Goal: Transaction & Acquisition: Purchase product/service

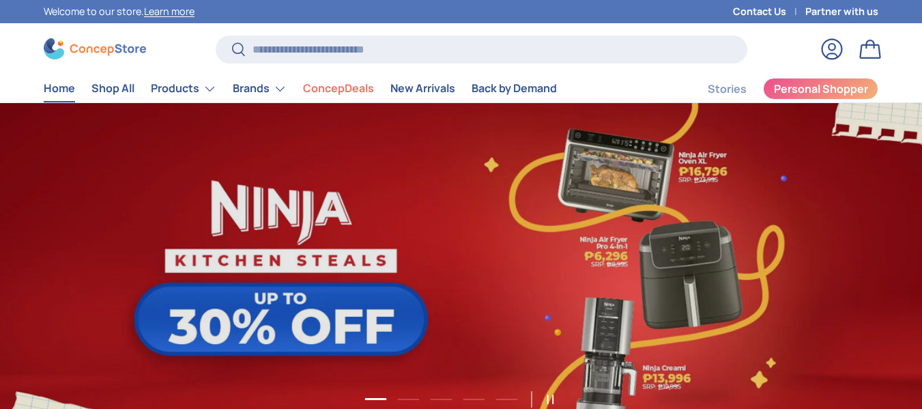
scroll to position [3491, 5468]
click at [295, 53] on input "Search" at bounding box center [482, 49] width 532 height 28
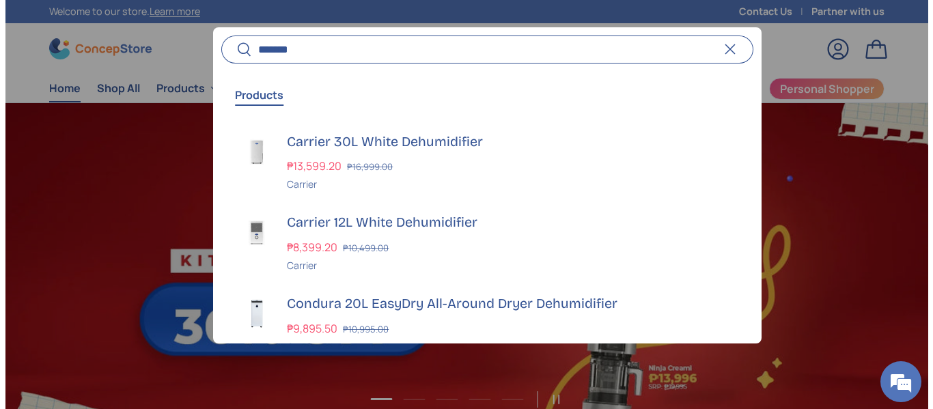
scroll to position [3507, 5514]
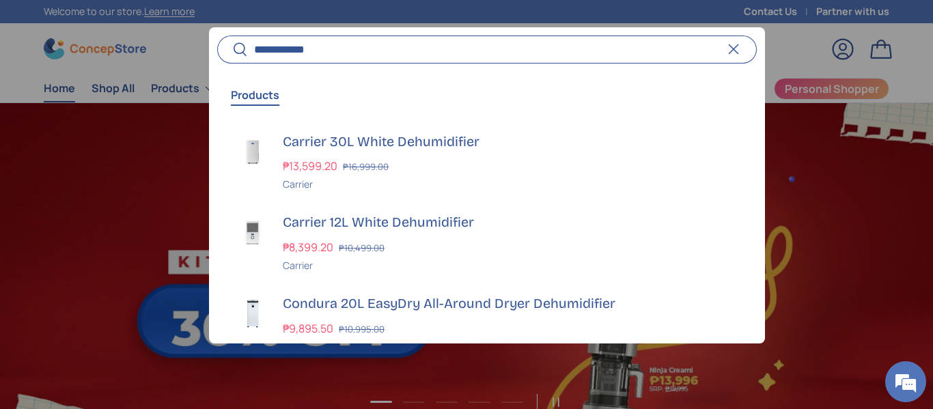
type input "**********"
click at [217, 34] on button "Search" at bounding box center [232, 50] width 31 height 32
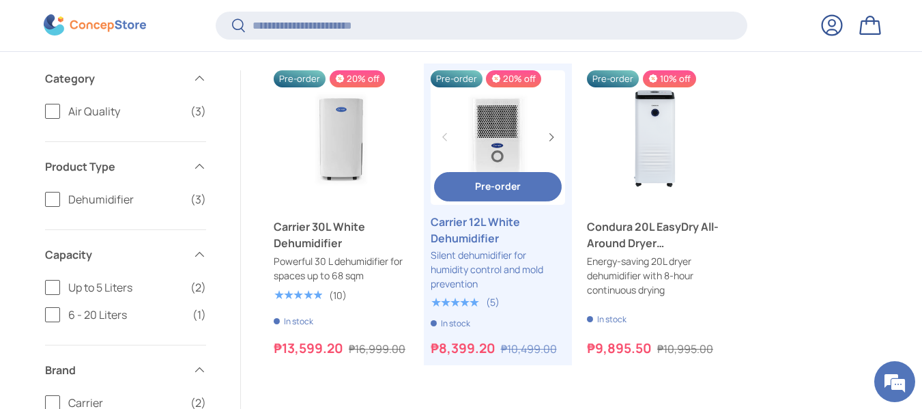
scroll to position [177, 0]
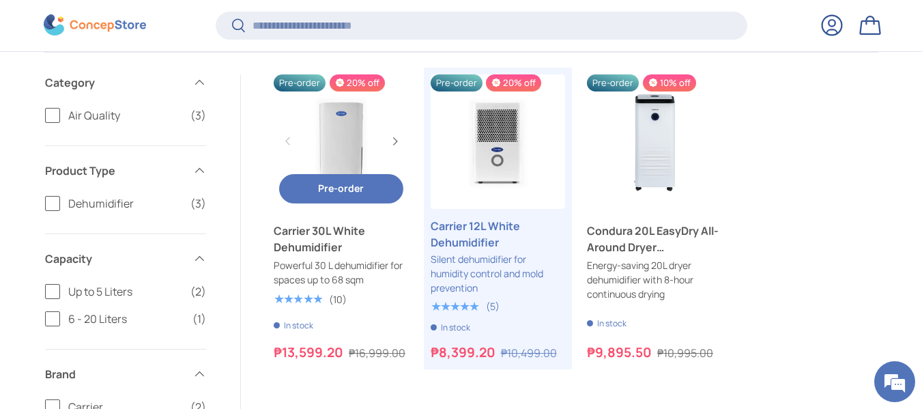
drag, startPoint x: 371, startPoint y: 161, endPoint x: 374, endPoint y: 152, distance: 9.5
click at [371, 159] on link "Carrier 30L White Dehumidifier" at bounding box center [341, 141] width 135 height 135
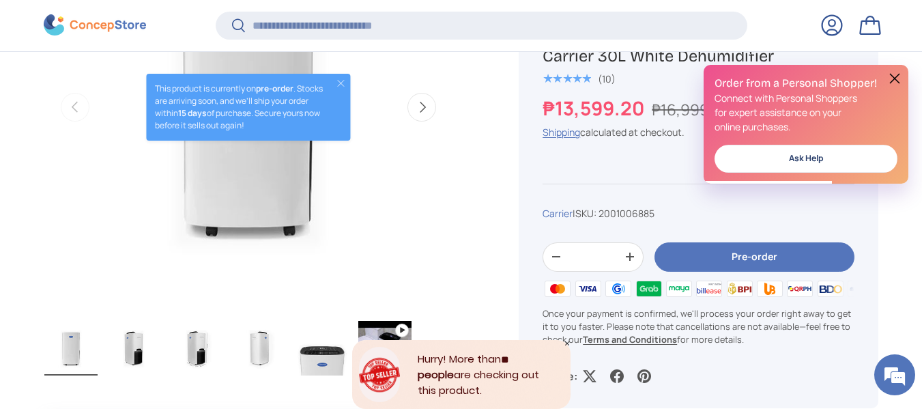
drag, startPoint x: 895, startPoint y: 75, endPoint x: 884, endPoint y: 76, distance: 10.9
click at [895, 75] on button at bounding box center [895, 78] width 16 height 16
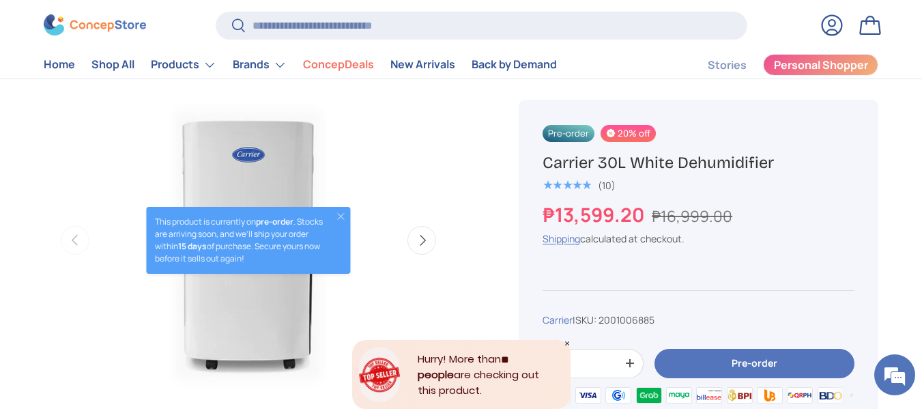
scroll to position [478, 0]
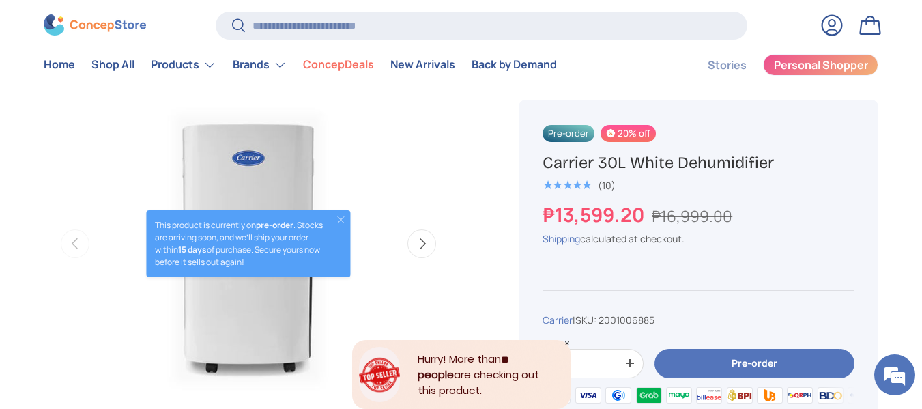
click at [436, 256] on button "Next" at bounding box center [422, 243] width 29 height 29
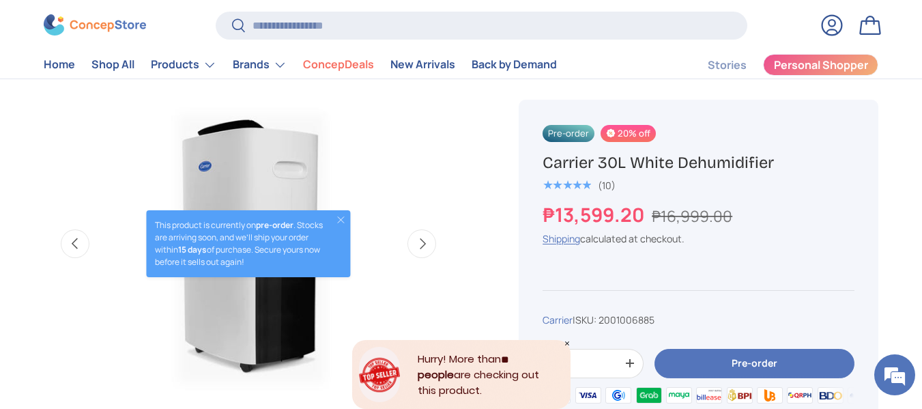
scroll to position [0, 416]
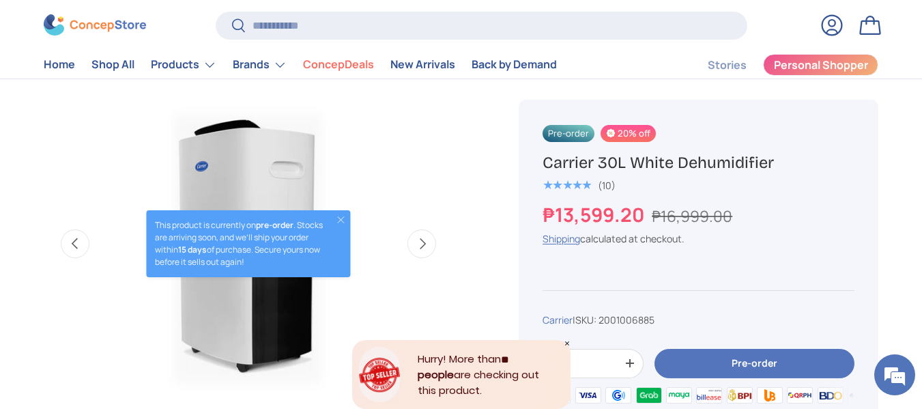
click at [345, 220] on button "Close" at bounding box center [341, 219] width 11 height 11
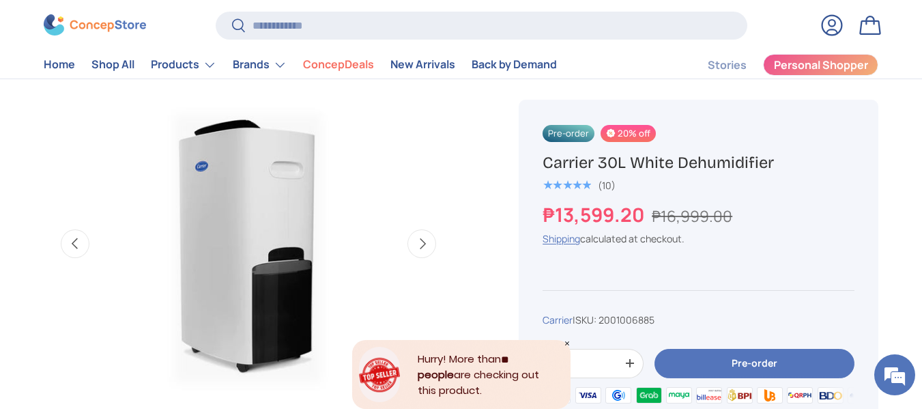
click at [414, 244] on button "Next" at bounding box center [422, 243] width 29 height 29
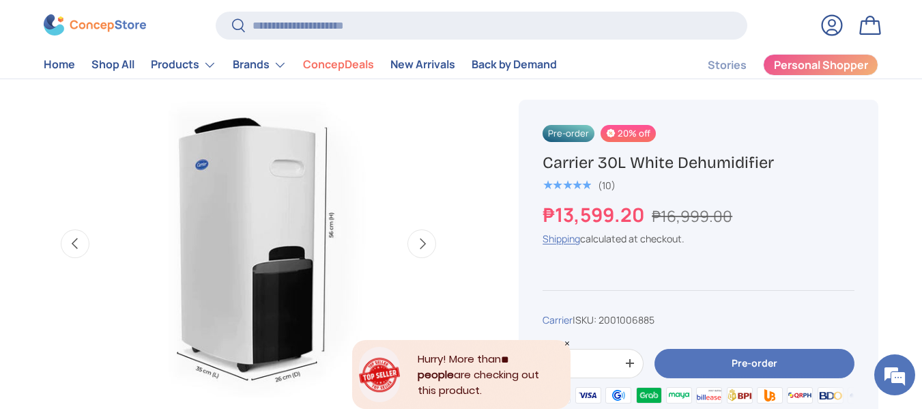
click at [414, 244] on button "Next" at bounding box center [422, 243] width 29 height 29
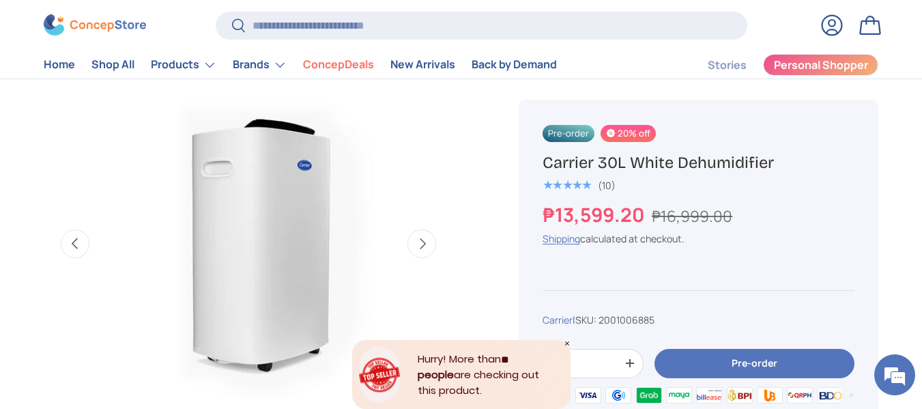
scroll to position [0, 1250]
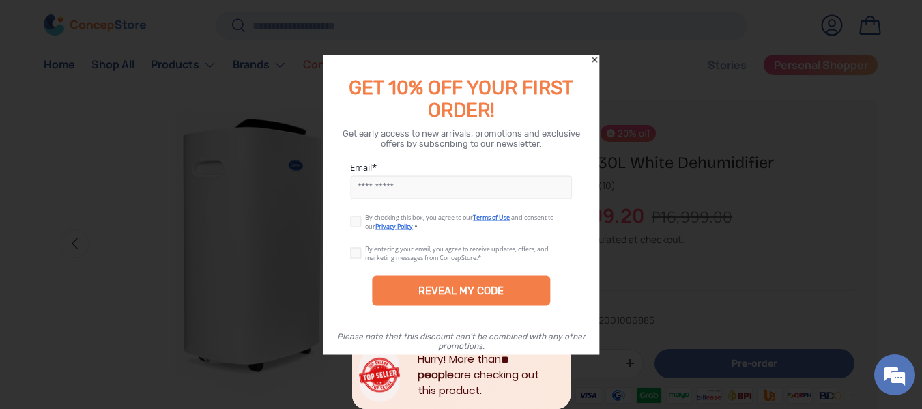
click at [594, 59] on icon "Close" at bounding box center [595, 60] width 10 height 10
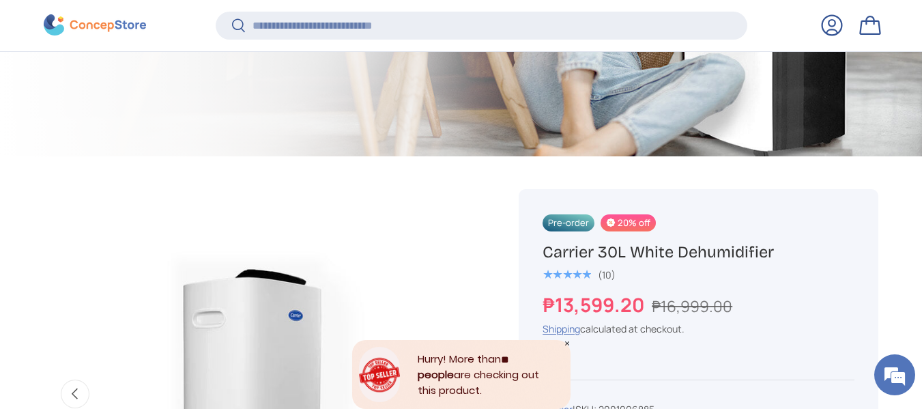
scroll to position [475, 0]
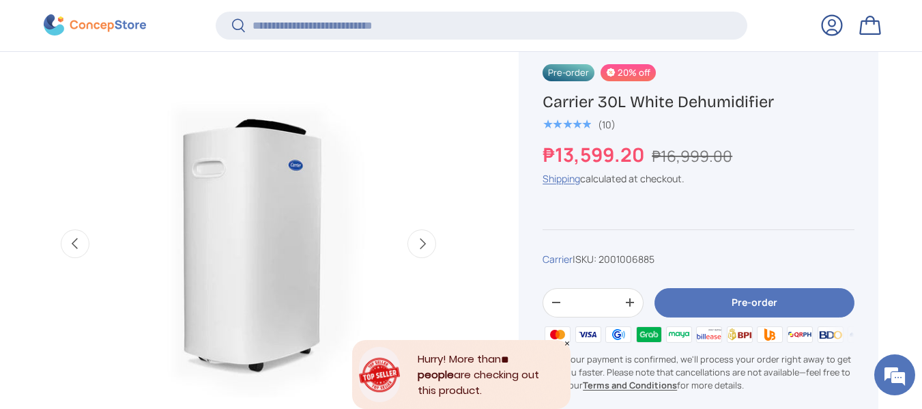
click at [427, 251] on button "Next" at bounding box center [422, 243] width 29 height 29
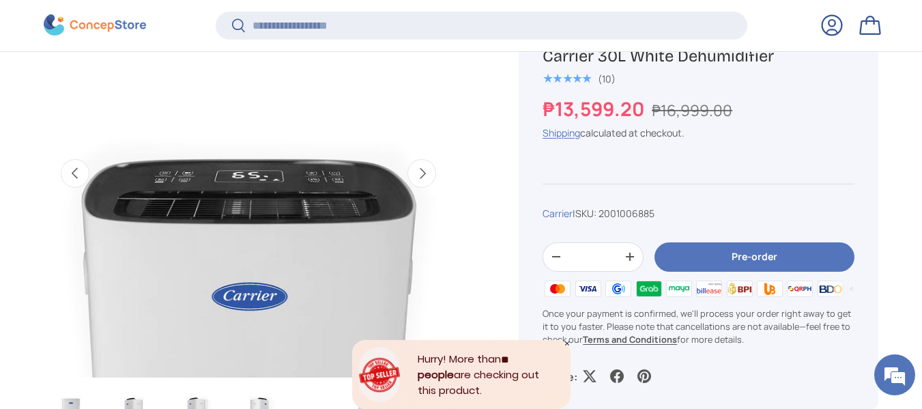
scroll to position [612, 0]
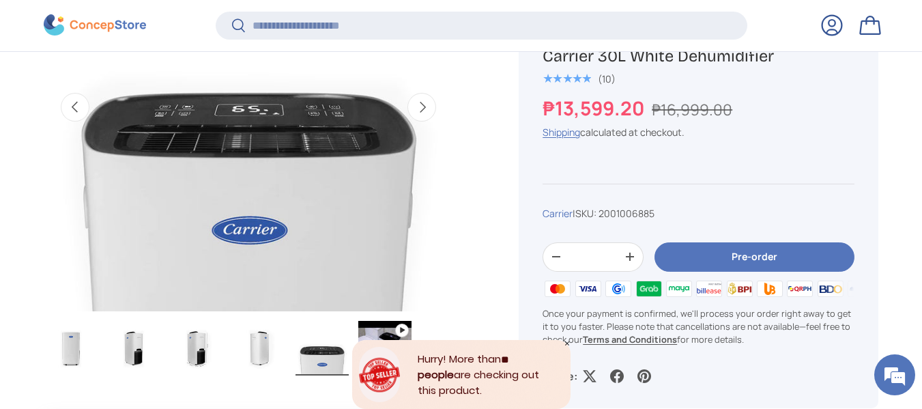
click at [421, 108] on button "Next" at bounding box center [422, 107] width 29 height 29
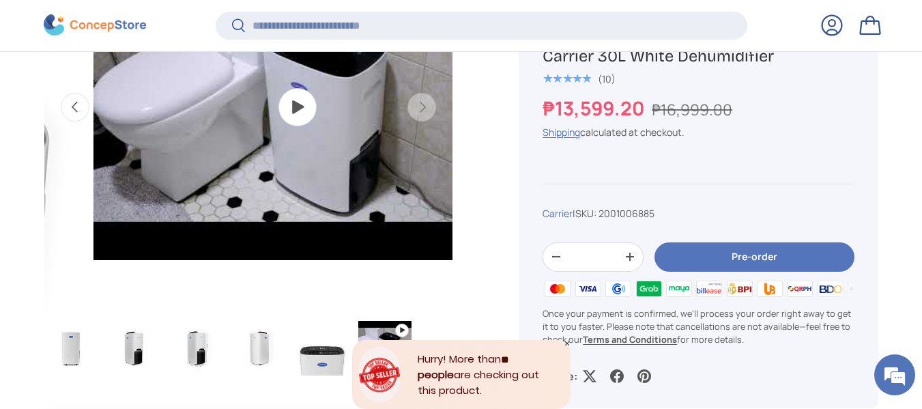
scroll to position [0, 2083]
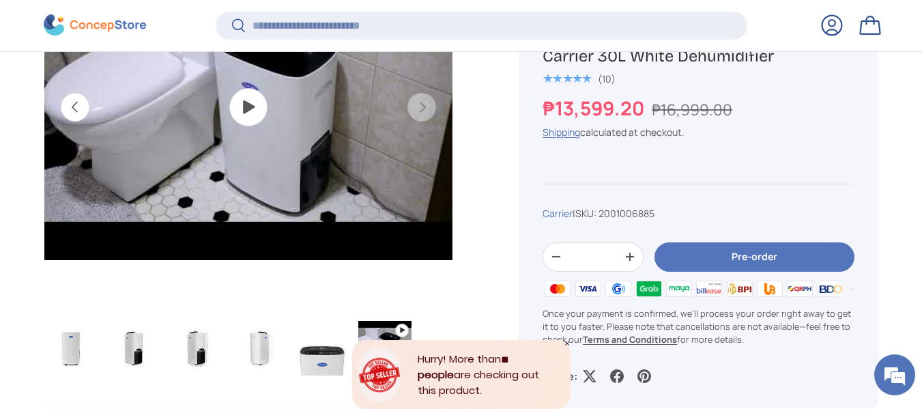
click at [61, 101] on button "Previous" at bounding box center [75, 107] width 29 height 29
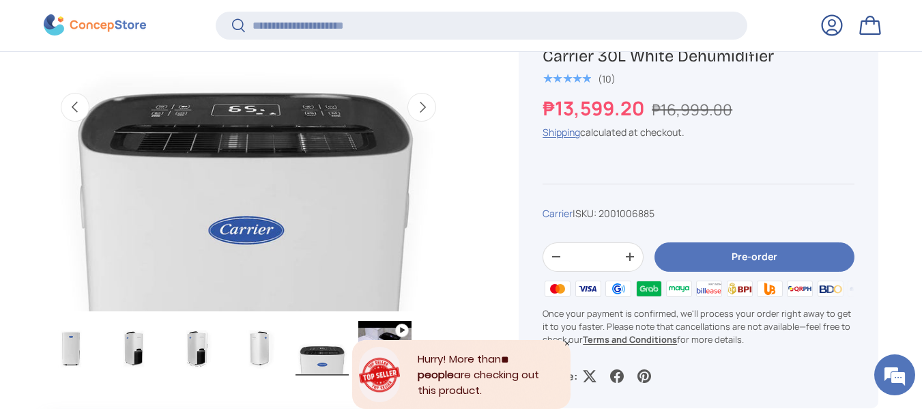
scroll to position [0, 1666]
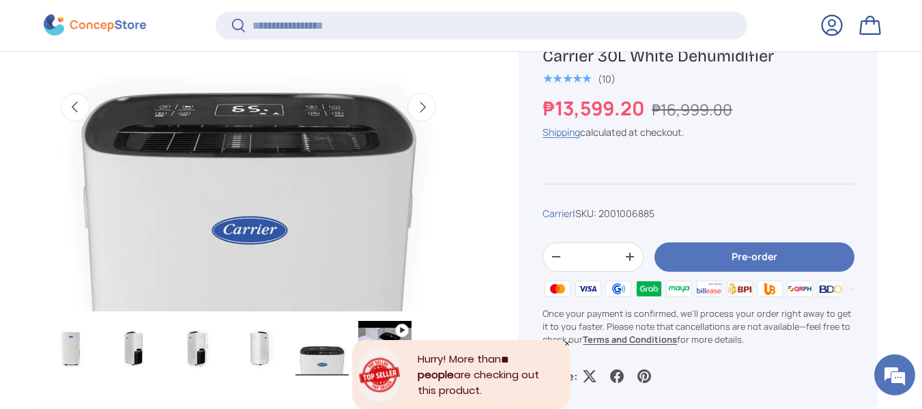
click at [81, 104] on button "Previous" at bounding box center [75, 107] width 29 height 29
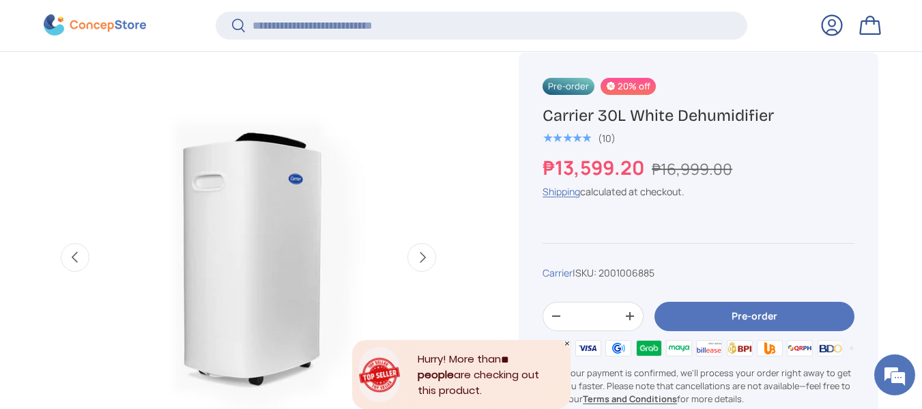
scroll to position [612, 0]
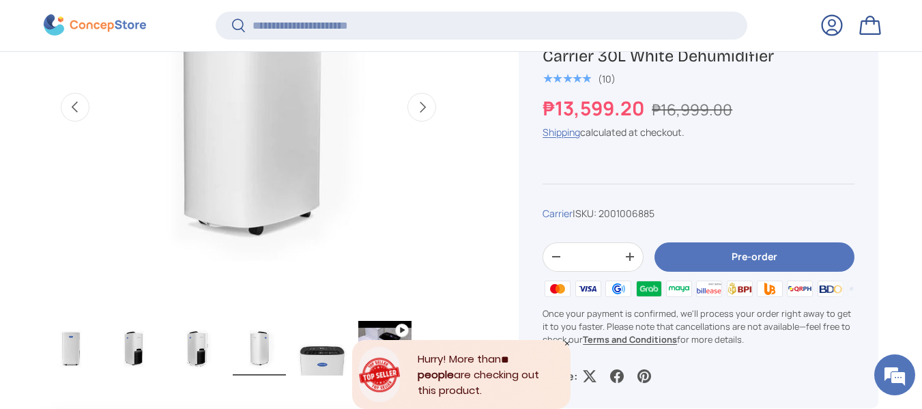
click at [567, 343] on icon "Close" at bounding box center [567, 343] width 4 height 4
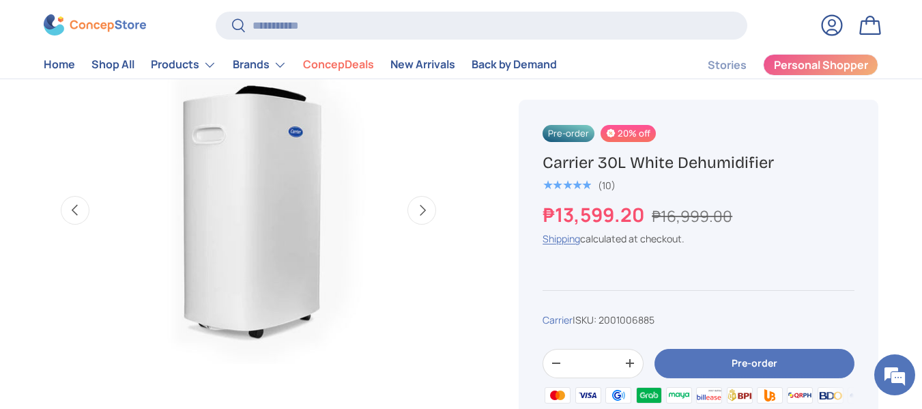
scroll to position [478, 0]
